Goal: Transaction & Acquisition: Purchase product/service

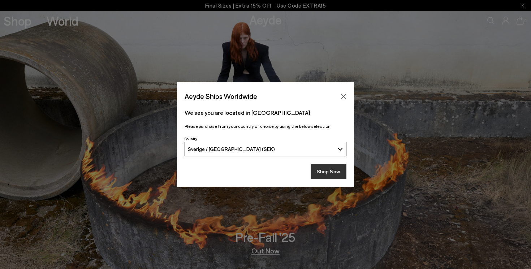
click at [332, 172] on button "Shop Now" at bounding box center [329, 171] width 36 height 15
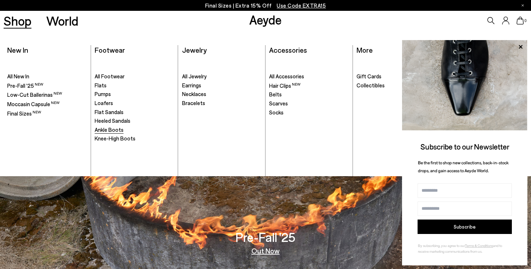
click at [112, 130] on span "Ankle Boots" at bounding box center [109, 130] width 29 height 7
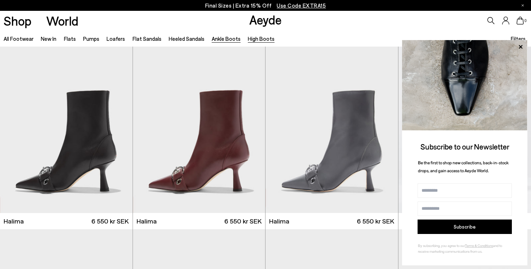
click at [253, 37] on link "High Boots" at bounding box center [261, 38] width 27 height 7
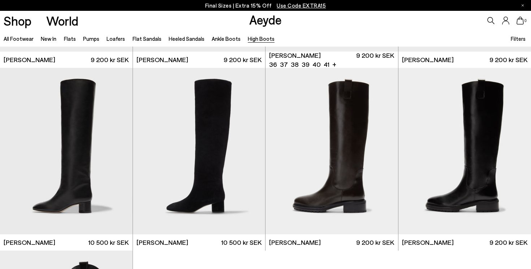
scroll to position [177, 0]
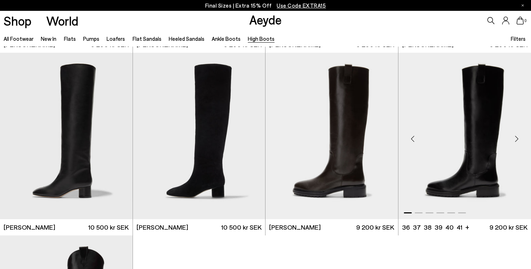
click at [516, 140] on div "Next slide" at bounding box center [517, 139] width 22 height 22
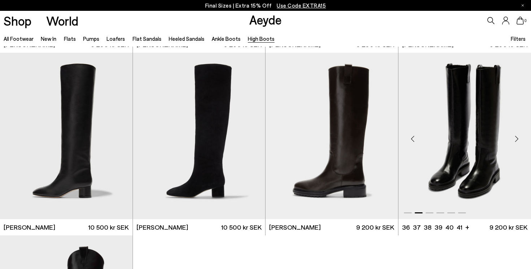
click at [516, 140] on div "Next slide" at bounding box center [517, 139] width 22 height 22
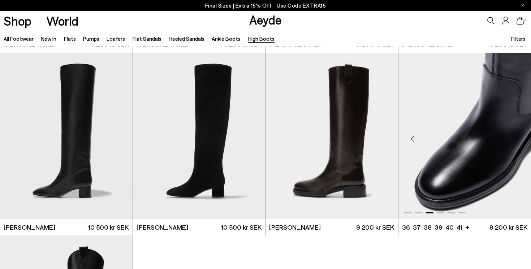
click at [516, 140] on div "Next slide" at bounding box center [517, 139] width 22 height 22
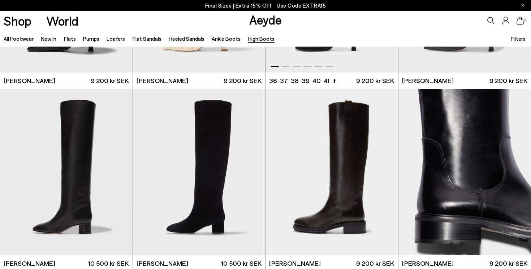
scroll to position [197, 0]
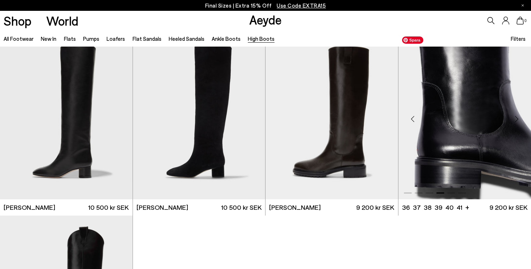
click at [423, 168] on img "4 / 6" at bounding box center [465, 116] width 133 height 167
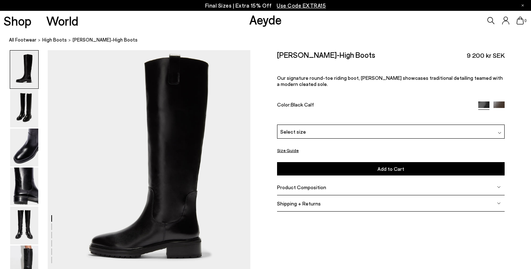
click at [336, 106] on div "Henry Knee-High Boots 9 200 kr SEK Our signature round-toe riding boot, Henry s…" at bounding box center [391, 87] width 228 height 74
click at [336, 125] on div "Select size" at bounding box center [391, 132] width 228 height 14
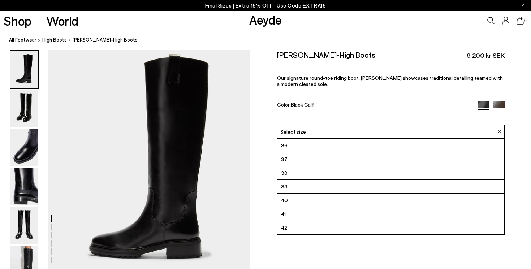
click at [326, 139] on li "36" at bounding box center [391, 146] width 227 height 14
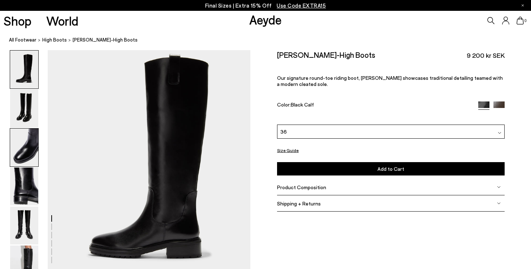
click at [26, 157] on img at bounding box center [24, 148] width 28 height 38
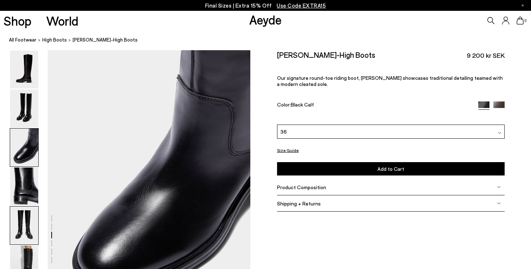
click at [32, 224] on img at bounding box center [24, 226] width 28 height 38
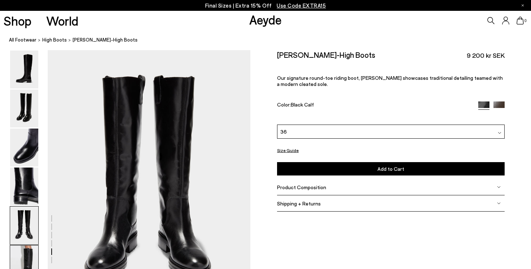
scroll to position [1036, 0]
click at [20, 258] on img at bounding box center [24, 265] width 28 height 38
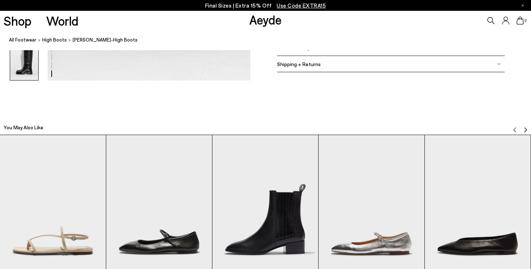
scroll to position [1627, 0]
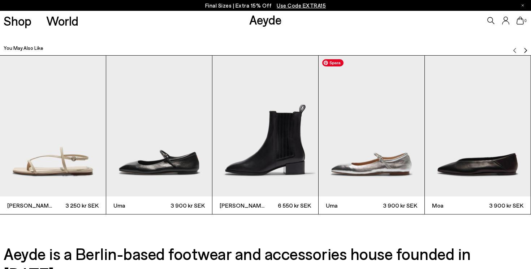
click at [358, 172] on img "4 / 6" at bounding box center [372, 126] width 106 height 141
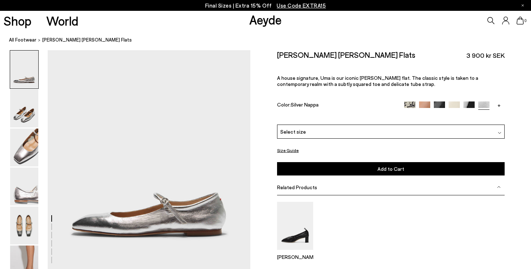
scroll to position [33, 0]
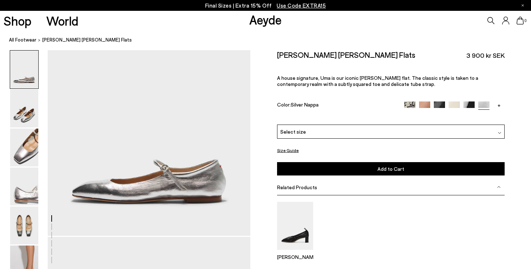
click at [408, 102] on img at bounding box center [410, 107] width 11 height 11
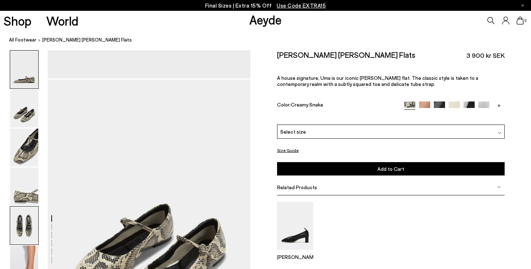
click at [30, 245] on div at bounding box center [24, 225] width 29 height 39
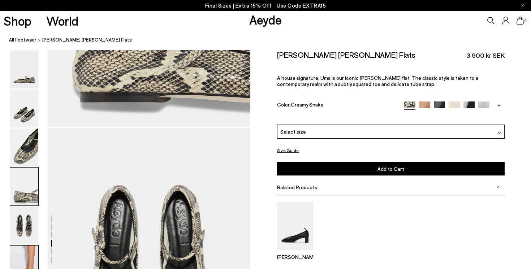
click at [33, 260] on img at bounding box center [24, 265] width 28 height 38
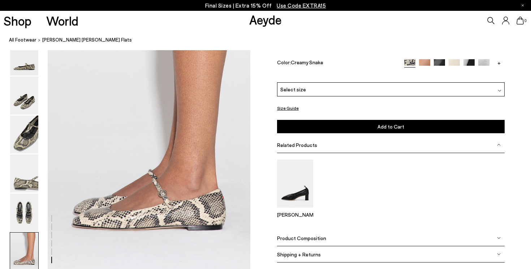
scroll to position [1357, 0]
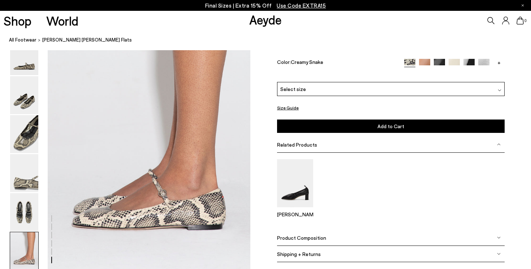
click at [443, 70] on img at bounding box center [439, 64] width 11 height 11
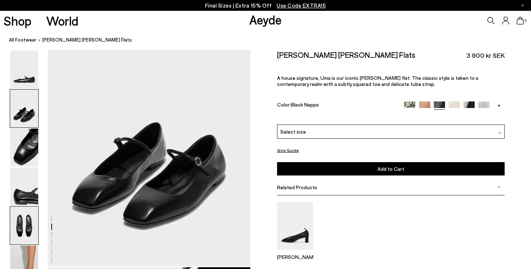
scroll to position [279, 0]
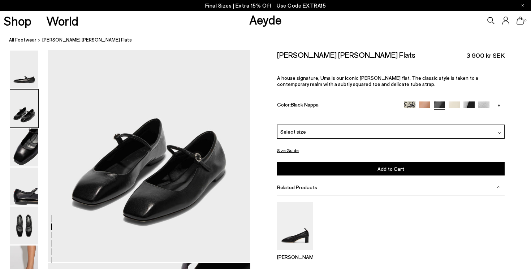
click at [467, 102] on img at bounding box center [469, 107] width 11 height 11
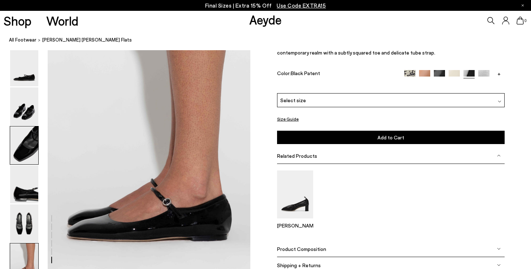
scroll to position [1344, 0]
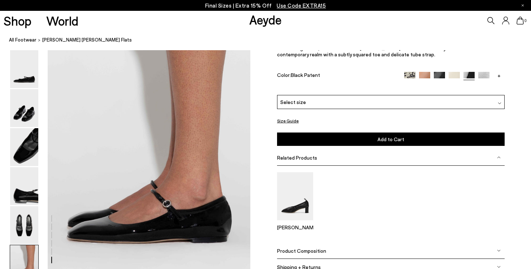
click at [500, 78] on link "+" at bounding box center [499, 75] width 11 height 7
click at [500, 83] on img at bounding box center [499, 77] width 11 height 11
